Goal: Task Accomplishment & Management: Use online tool/utility

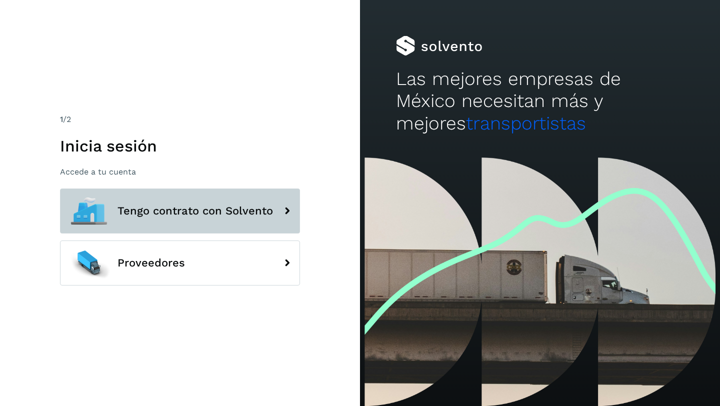
click at [157, 208] on span "Tengo contrato con Solvento" at bounding box center [194, 211] width 155 height 12
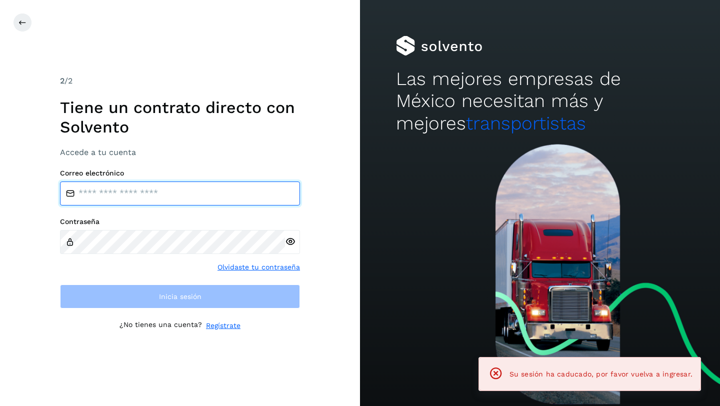
type input "**********"
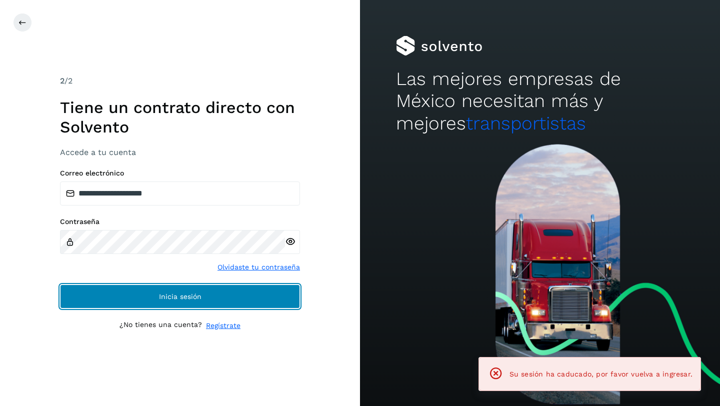
click at [145, 291] on button "Inicia sesión" at bounding box center [180, 296] width 240 height 24
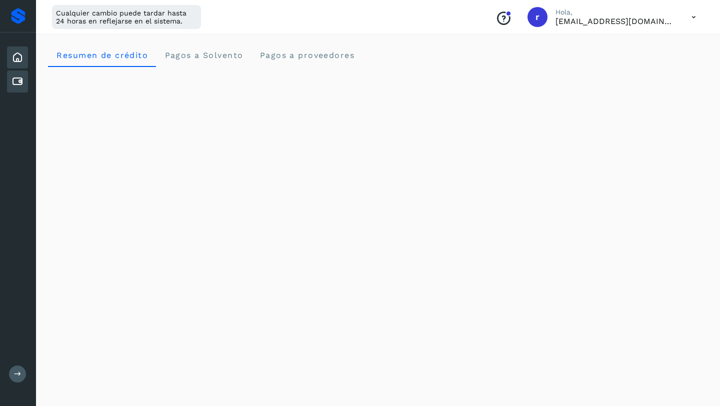
click at [19, 80] on icon at bounding box center [17, 81] width 12 height 12
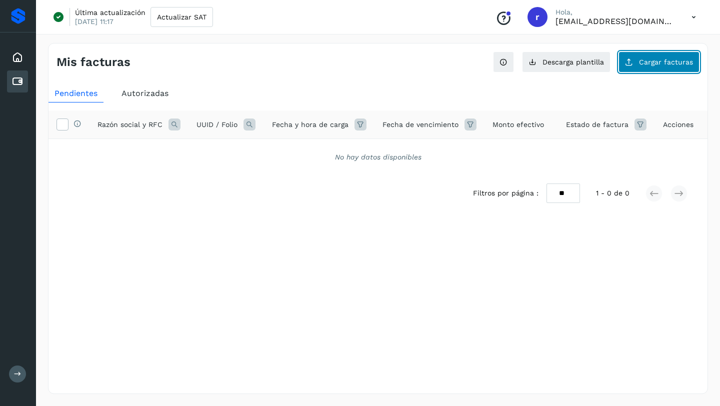
click at [653, 61] on span "Cargar facturas" at bounding box center [666, 61] width 54 height 7
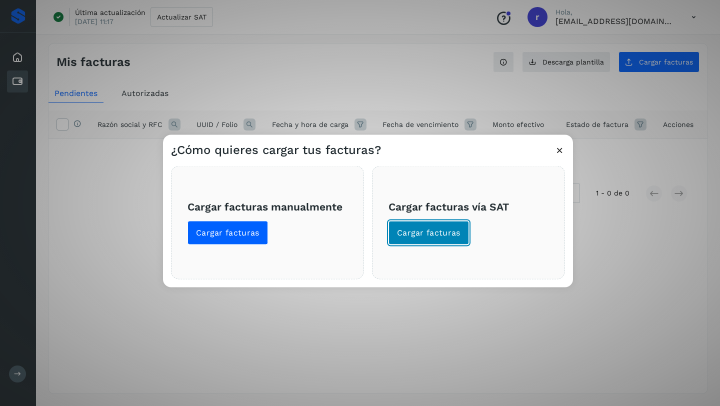
click at [426, 230] on span "Cargar facturas" at bounding box center [428, 232] width 63 height 11
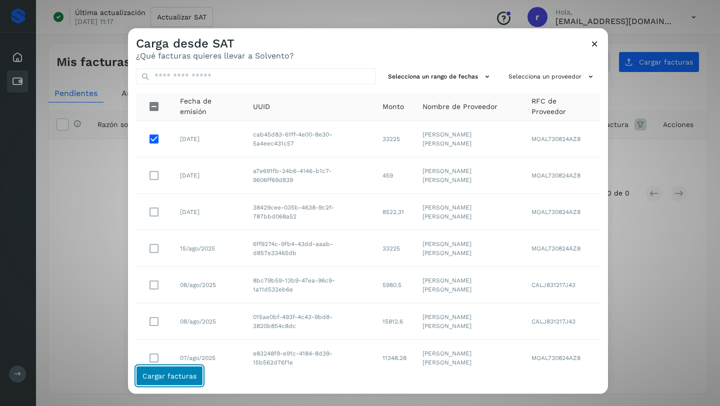
click at [168, 374] on span "Cargar facturas" at bounding box center [169, 375] width 54 height 7
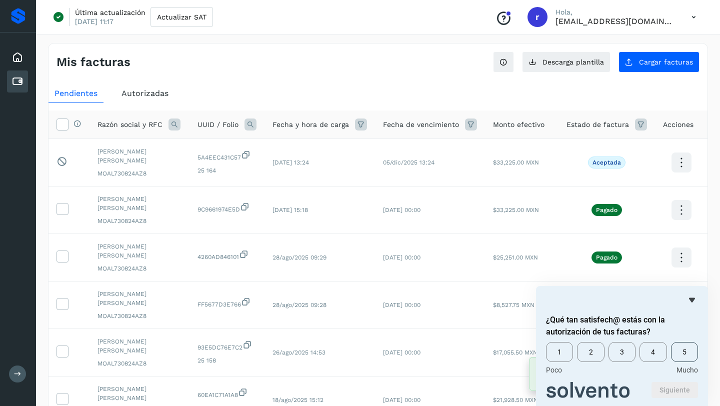
click at [687, 351] on span "5" at bounding box center [684, 352] width 27 height 20
click at [682, 158] on icon at bounding box center [680, 162] width 23 height 23
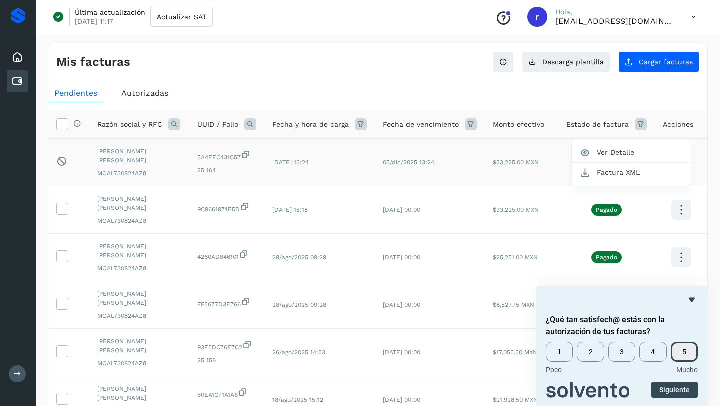
click at [577, 87] on div at bounding box center [360, 203] width 720 height 406
click at [683, 352] on span "5" at bounding box center [684, 352] width 27 height 20
click at [676, 389] on button "Siguiente" at bounding box center [674, 390] width 46 height 16
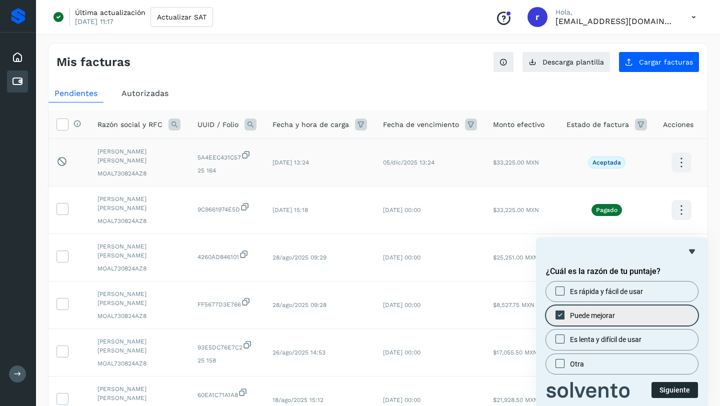
click at [670, 391] on button "Siguiente" at bounding box center [674, 390] width 46 height 16
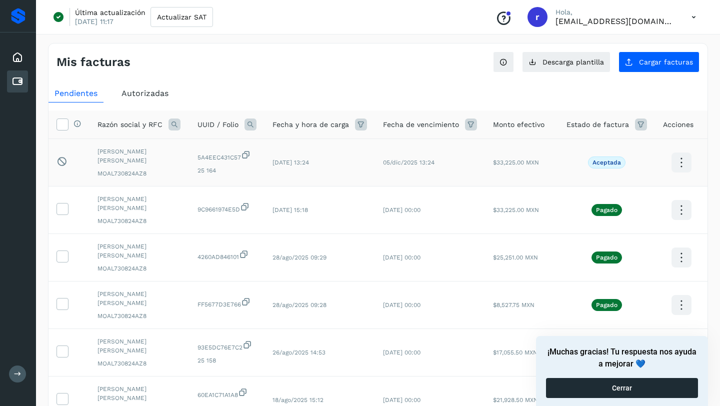
click at [621, 386] on button "Cerrar" at bounding box center [622, 388] width 152 height 20
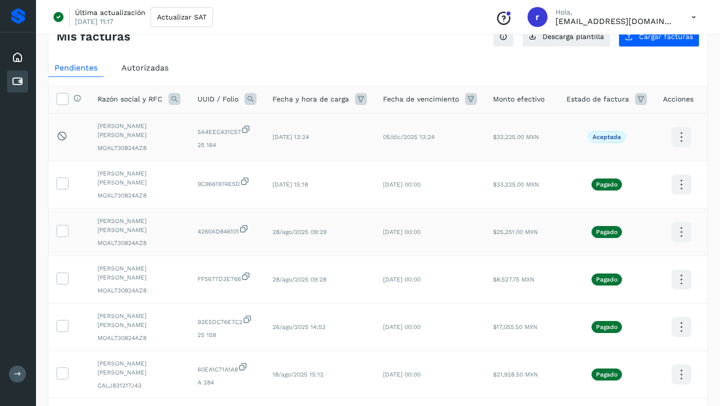
scroll to position [28, 0]
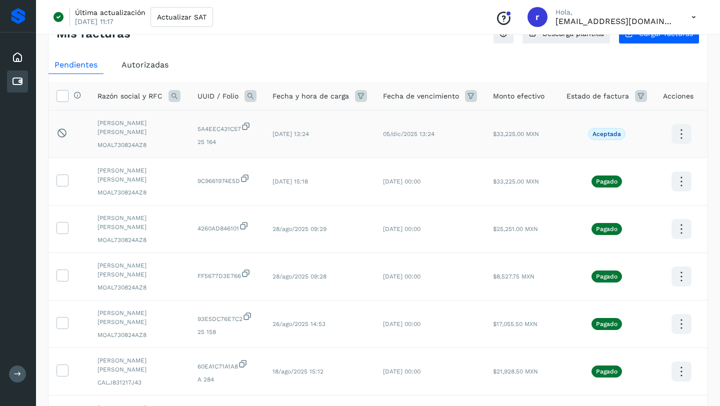
click at [151, 64] on span "Autorizadas" at bounding box center [144, 64] width 47 height 9
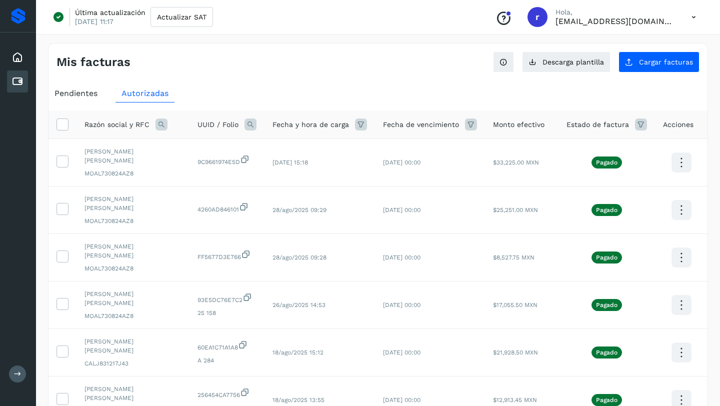
click at [79, 92] on span "Pendientes" at bounding box center [75, 92] width 43 height 9
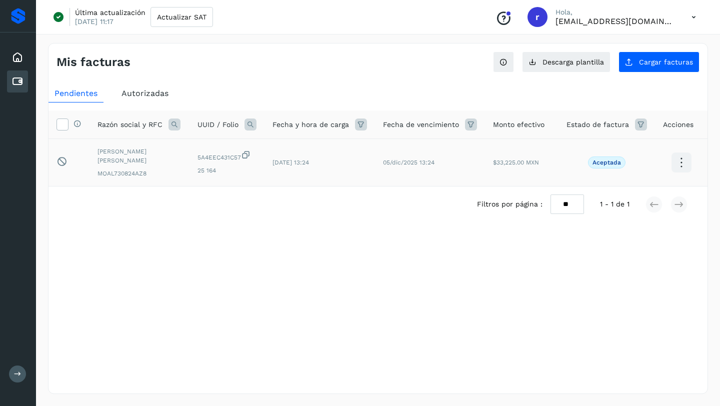
click at [681, 161] on icon at bounding box center [680, 162] width 23 height 23
click at [80, 94] on div at bounding box center [360, 203] width 720 height 406
click at [80, 92] on span "Pendientes" at bounding box center [75, 92] width 43 height 9
click at [18, 374] on icon at bounding box center [17, 373] width 7 height 7
